Goal: Task Accomplishment & Management: Use online tool/utility

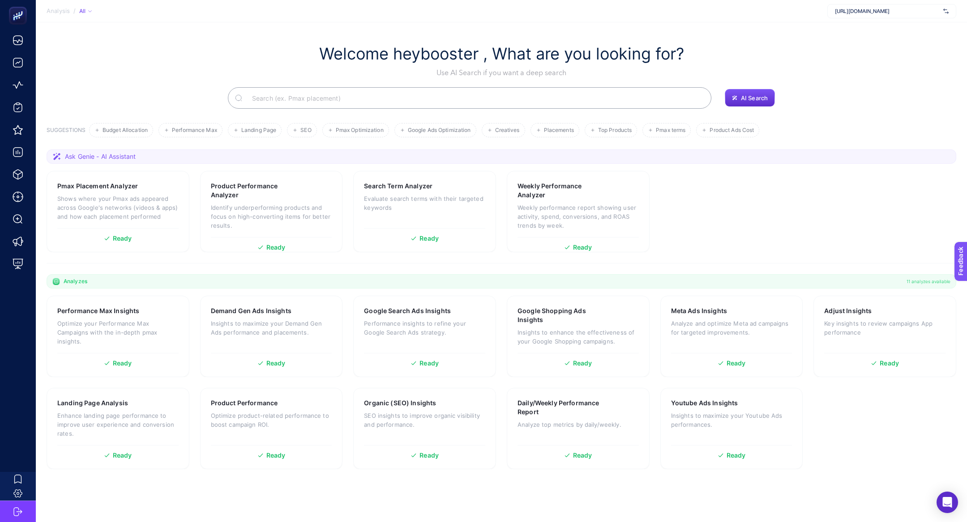
click at [867, 21] on section "Analysis / All [URL][DOMAIN_NAME]" at bounding box center [501, 11] width 931 height 22
click at [867, 15] on div "[URL][DOMAIN_NAME]" at bounding box center [891, 11] width 129 height 14
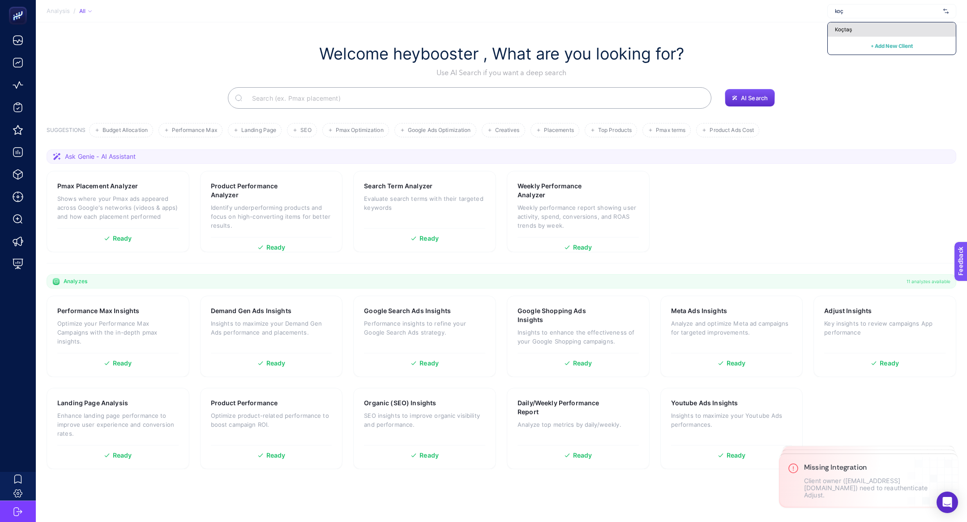
type input "koç"
click at [857, 28] on div "Koçtaş" at bounding box center [892, 29] width 128 height 14
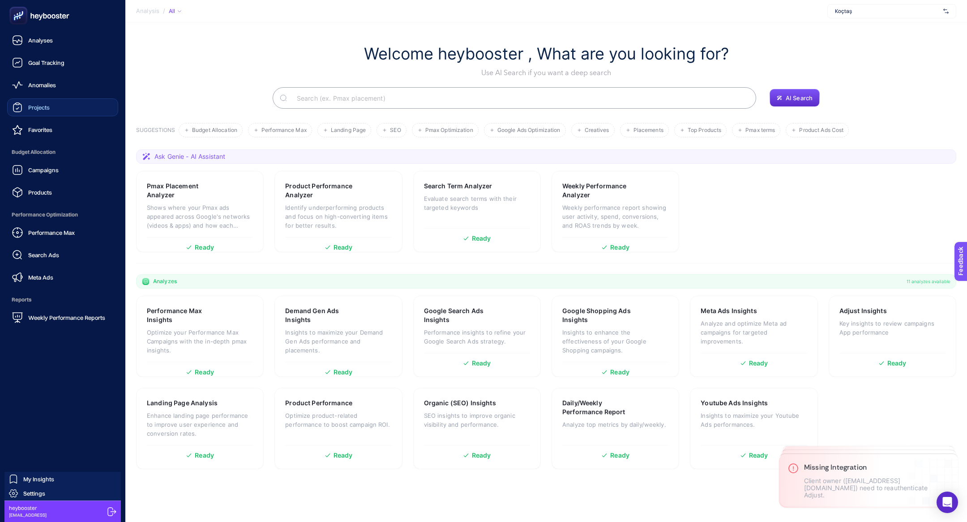
click at [46, 105] on span "Projects" at bounding box center [38, 107] width 21 height 7
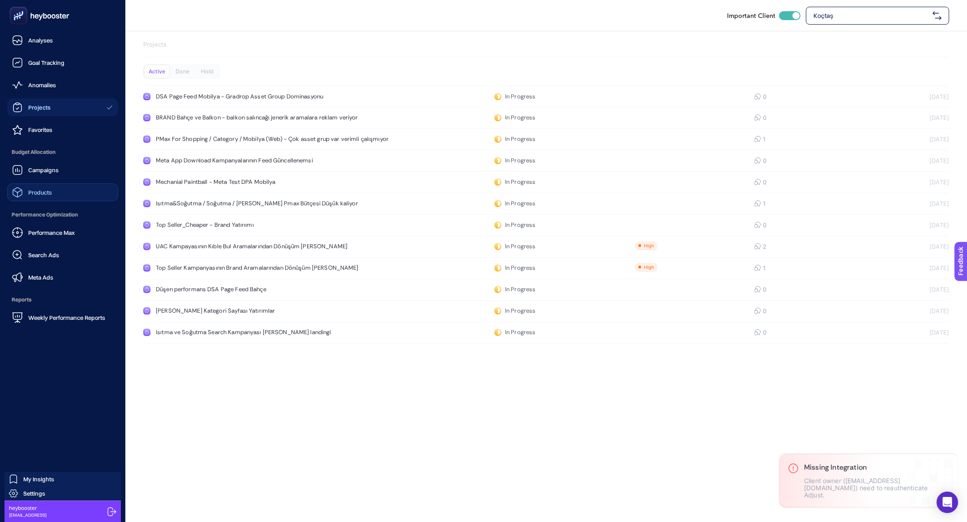
click at [64, 188] on link "Products" at bounding box center [62, 193] width 111 height 18
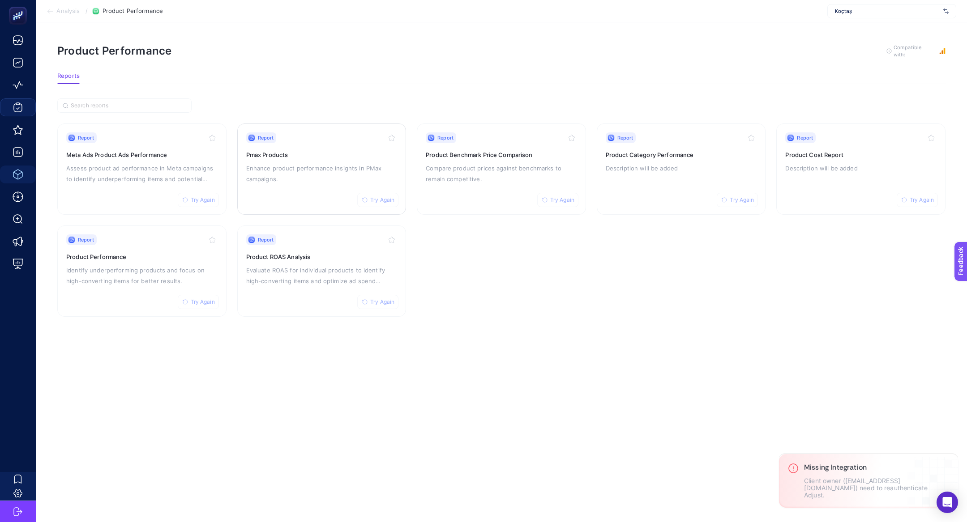
click at [285, 160] on div "Report Try Again Pmax Products Enhance product performance insights in PMax cam…" at bounding box center [321, 168] width 151 height 73
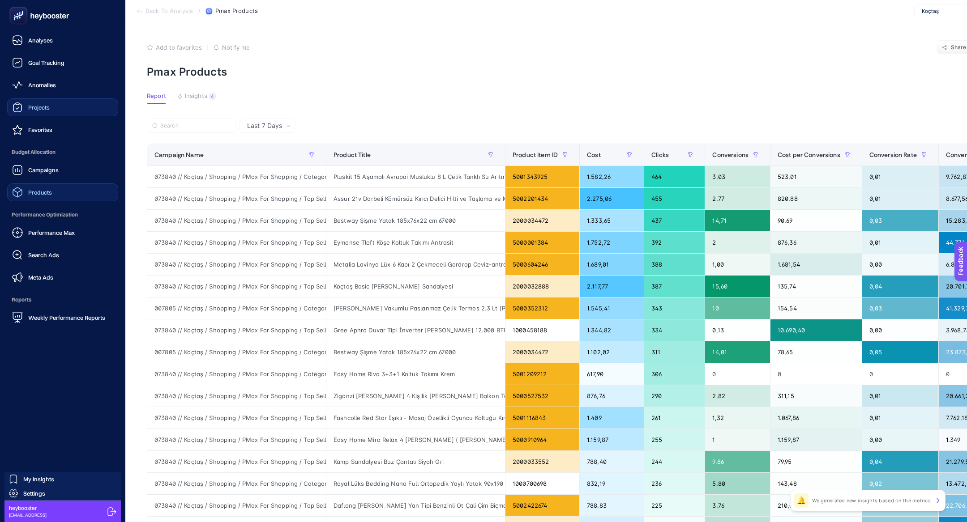
click at [53, 192] on link "Products" at bounding box center [62, 193] width 111 height 18
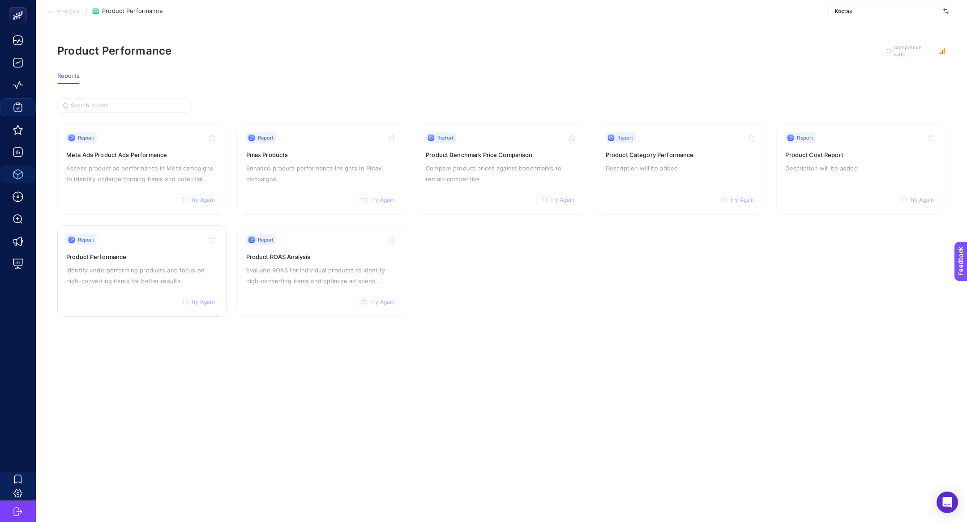
click at [117, 277] on p "Identify underperforming products and focus on high-converting items for better…" at bounding box center [141, 275] width 151 height 21
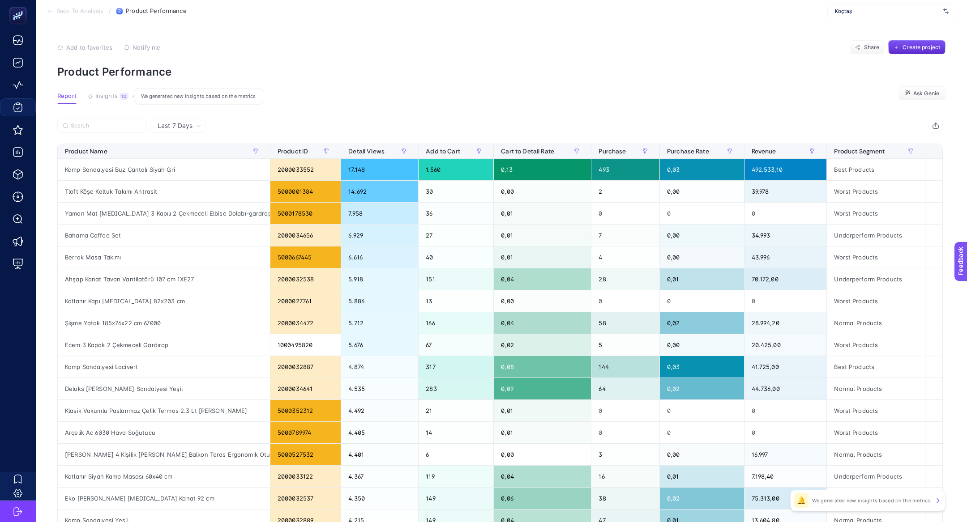
click at [111, 93] on span "Insights" at bounding box center [106, 96] width 22 height 7
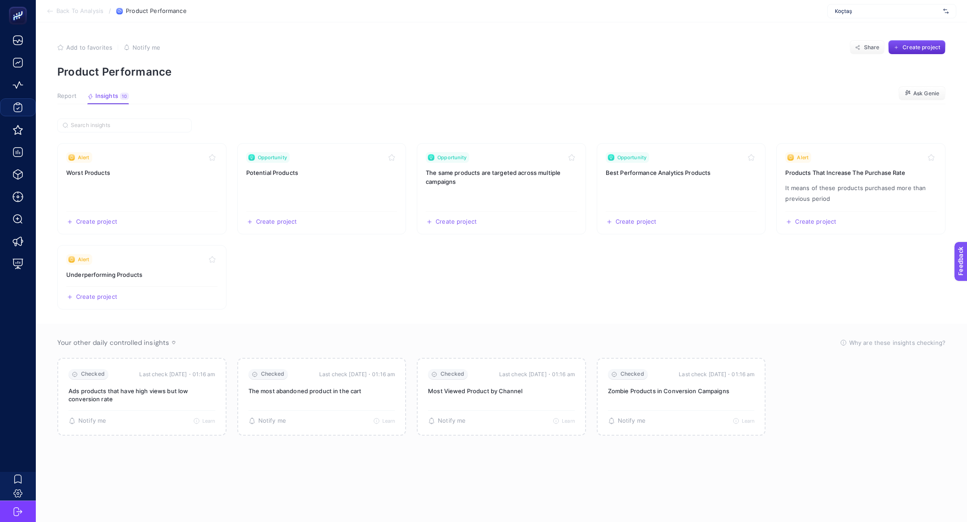
click at [51, 93] on article "Add to favorites false Notify me Share Create project Product Performance Repor…" at bounding box center [501, 272] width 931 height 500
click at [65, 93] on span "Report" at bounding box center [66, 96] width 19 height 7
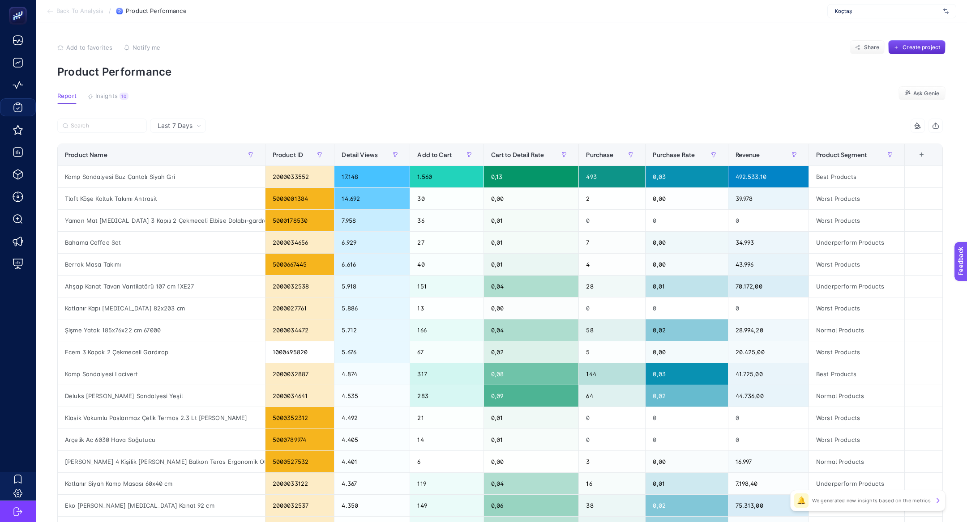
click at [86, 98] on div "Report Insights 10 We generated new insights based on the metrics" at bounding box center [92, 99] width 71 height 12
click at [115, 93] on span "Insights" at bounding box center [106, 96] width 22 height 7
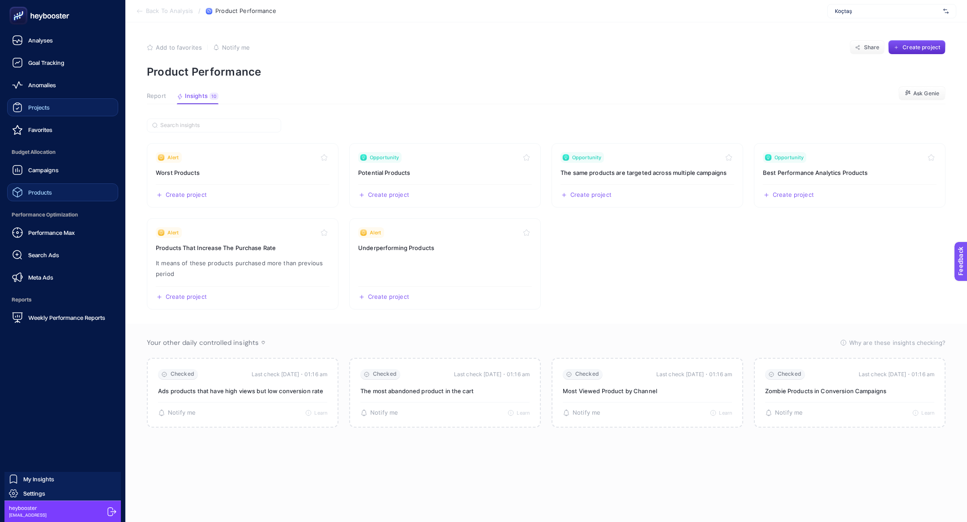
click at [48, 193] on span "Products" at bounding box center [40, 192] width 24 height 7
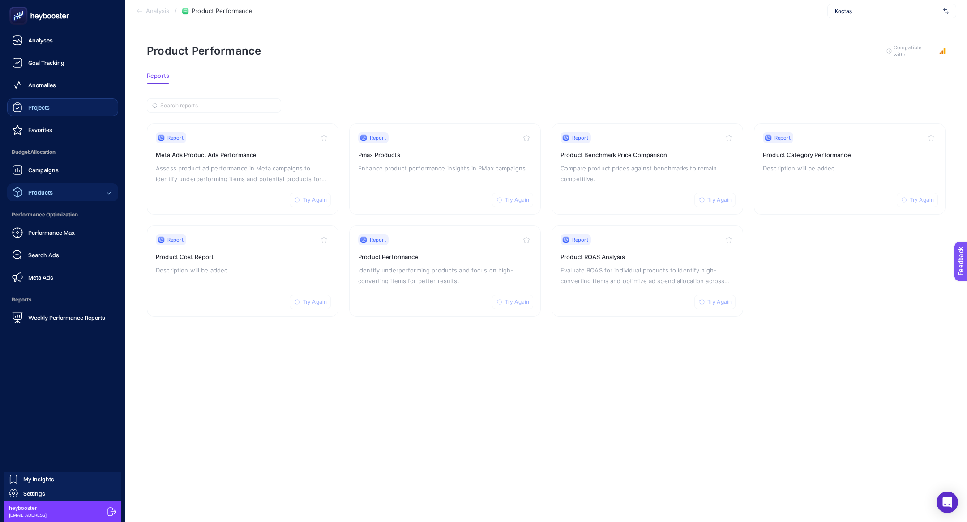
click at [20, 15] on icon at bounding box center [20, 14] width 0 height 3
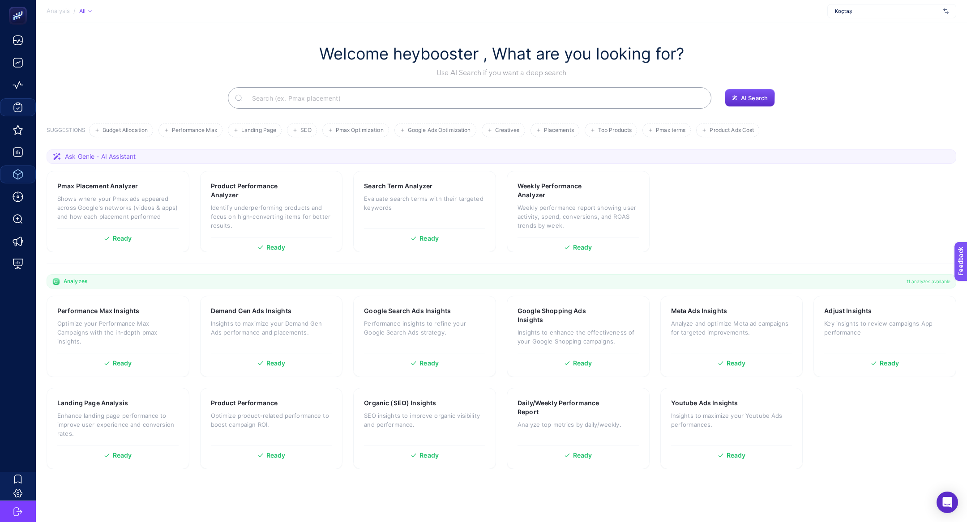
click at [355, 90] on input "Search" at bounding box center [474, 97] width 459 height 25
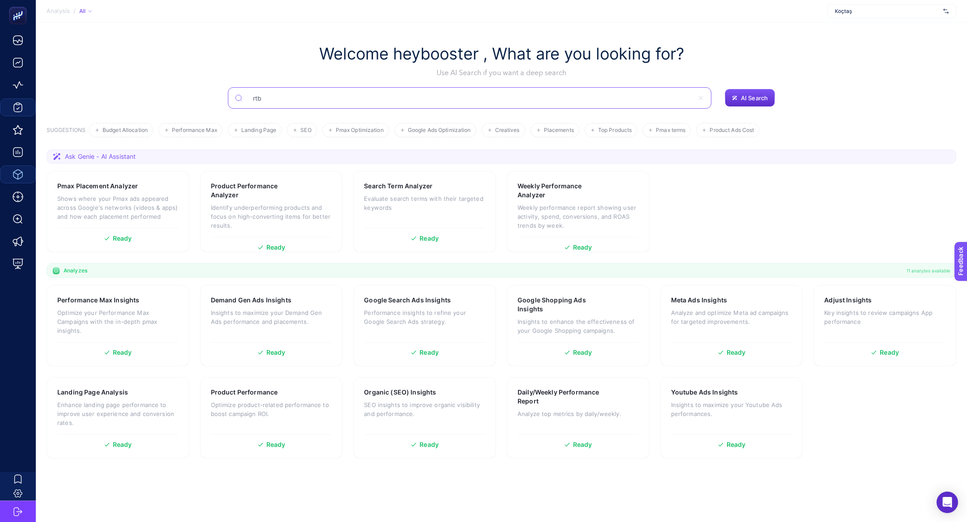
type input "rtb"
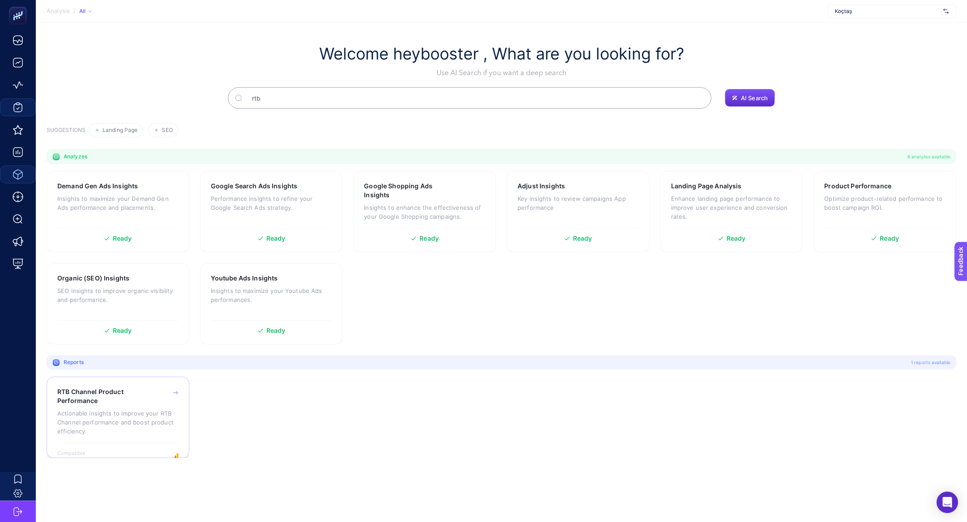
click at [123, 394] on h3 "RTB Channel Product Performance" at bounding box center [104, 397] width 94 height 18
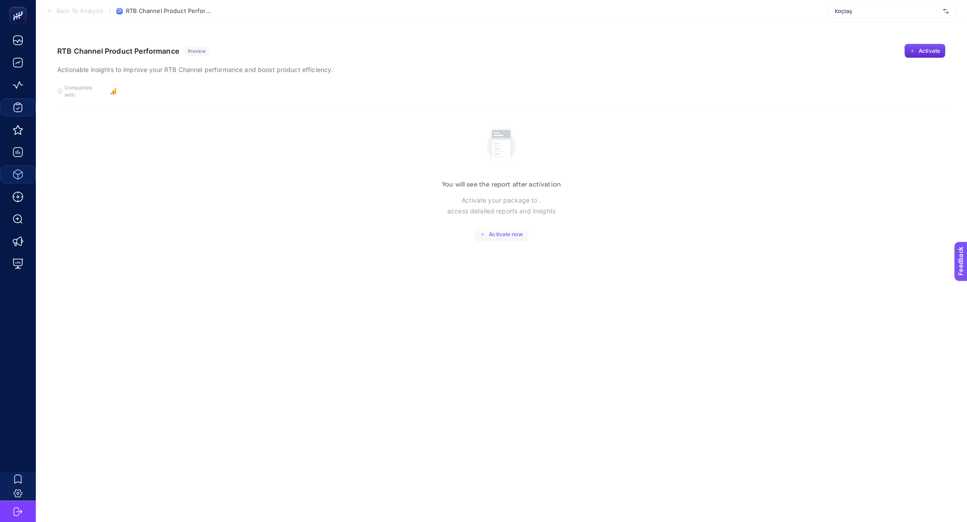
click at [497, 220] on div "You will see the report after activation Activate your package to . access deta…" at bounding box center [501, 183] width 119 height 118
click at [501, 231] on span "Activate now" at bounding box center [506, 234] width 34 height 7
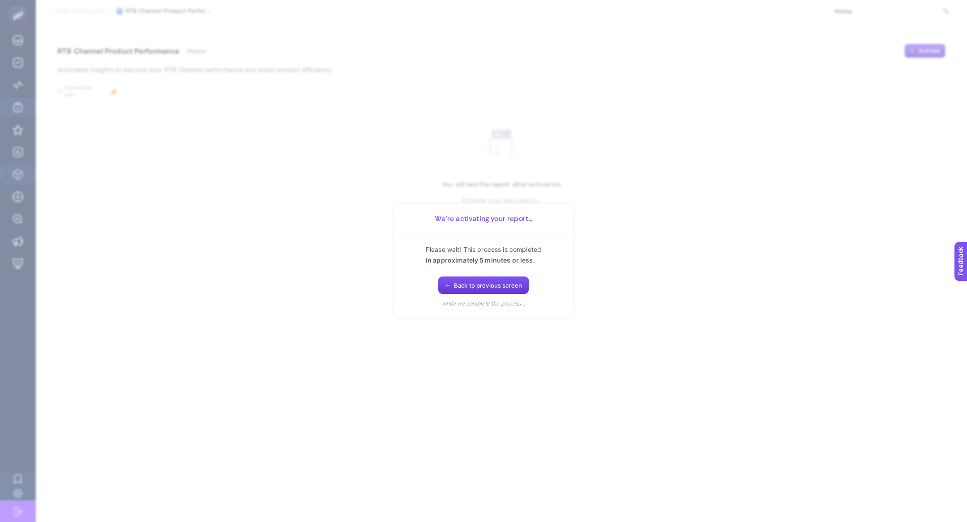
click at [452, 281] on button "Back to previous screen" at bounding box center [483, 286] width 91 height 18
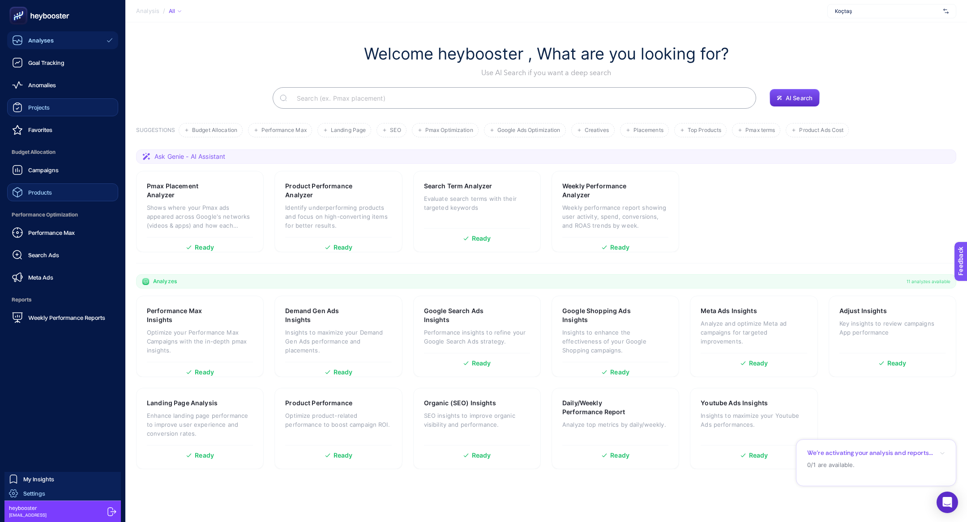
click at [39, 494] on span "Settings" at bounding box center [34, 493] width 22 height 7
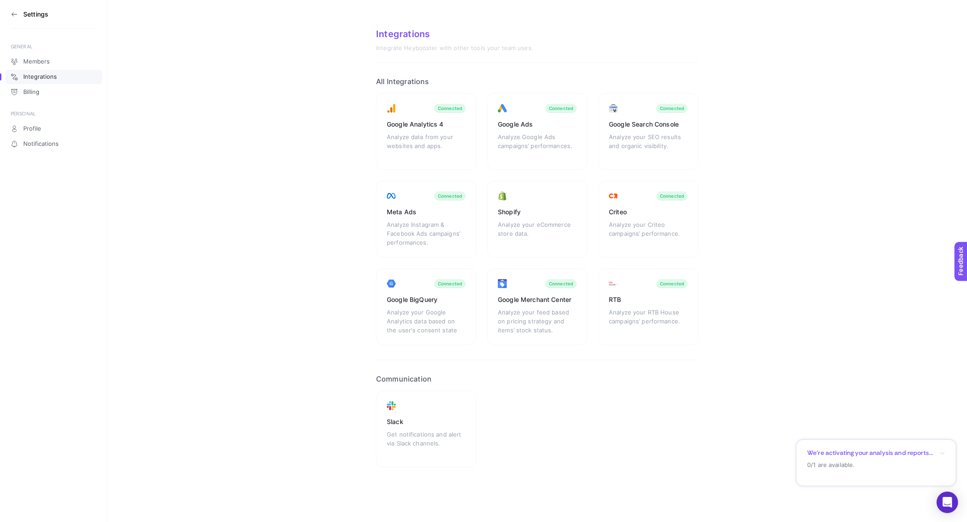
click at [15, 16] on icon at bounding box center [14, 14] width 7 height 7
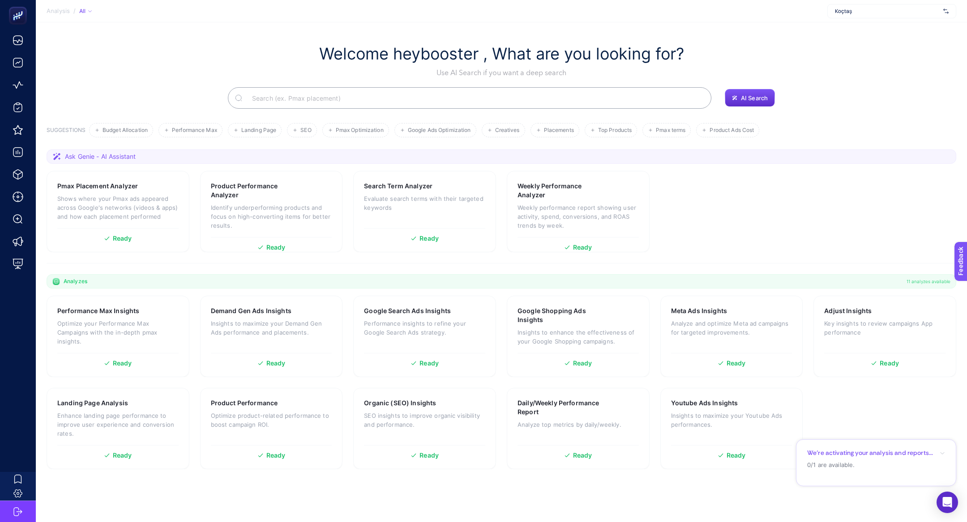
click at [856, 450] on p "We’re activating your analysis and reports..." at bounding box center [870, 453] width 126 height 9
click at [835, 470] on span "RTB Channel Product Performance" at bounding box center [865, 473] width 94 height 9
